Goal: Find specific page/section: Find specific page/section

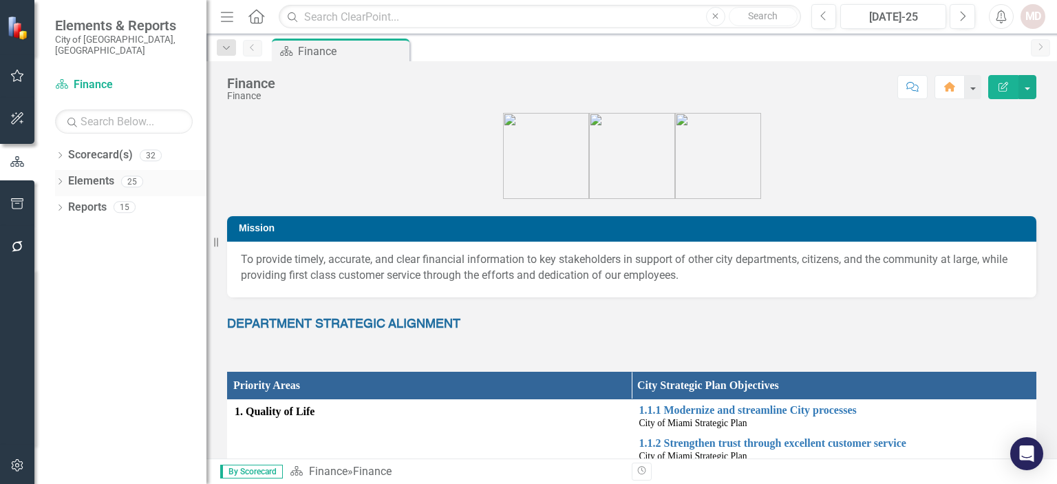
click at [60, 170] on div "Dropdown Elements 25" at bounding box center [130, 183] width 151 height 26
click at [59, 179] on icon "Dropdown" at bounding box center [60, 183] width 10 height 8
click at [109, 252] on link "Measure Measures" at bounding box center [109, 260] width 68 height 16
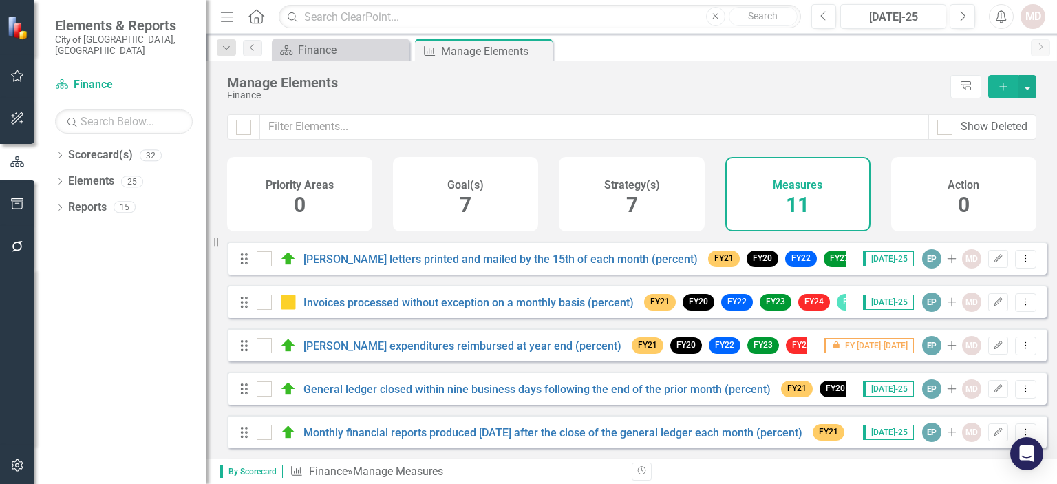
scroll to position [44, 0]
